Goal: Find specific page/section

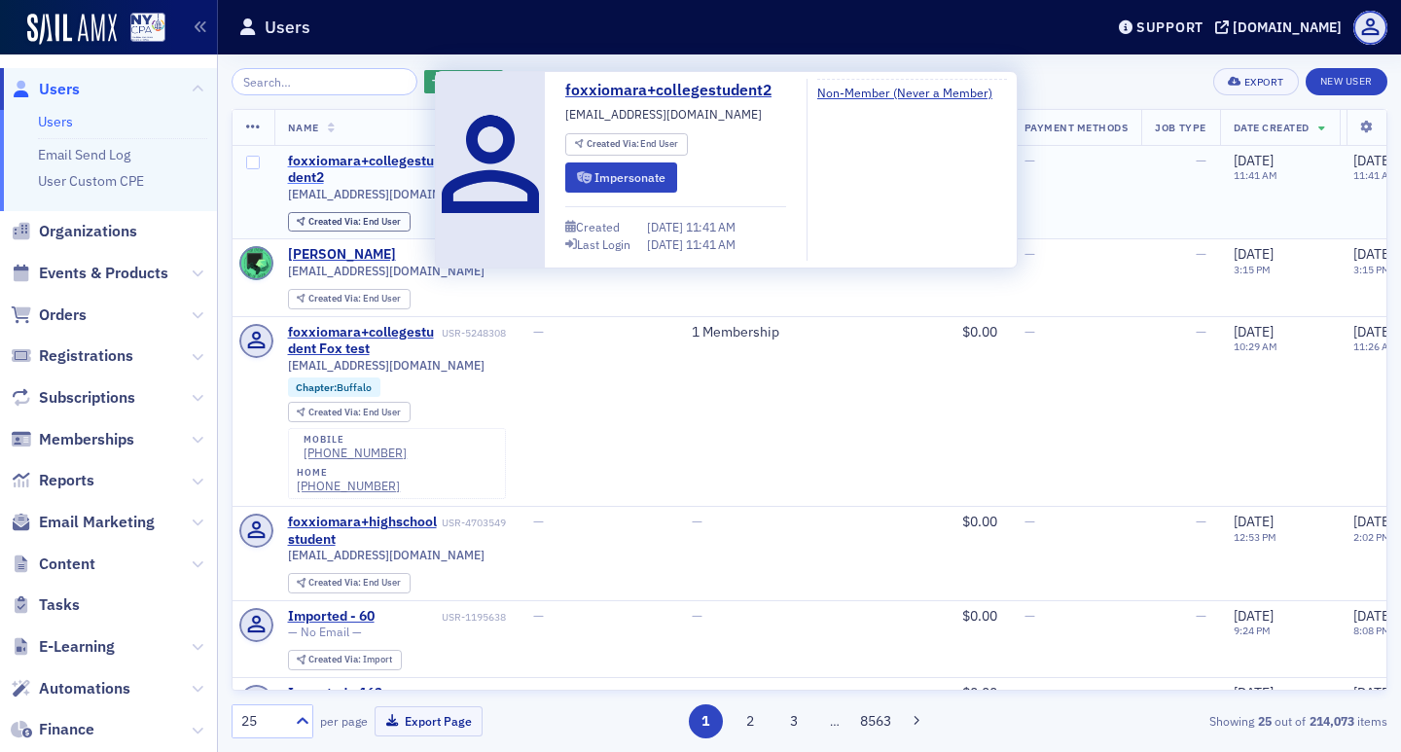
click at [403, 158] on div "foxxiomara+collegestudent2" at bounding box center [363, 170] width 150 height 34
